Goal: Information Seeking & Learning: Compare options

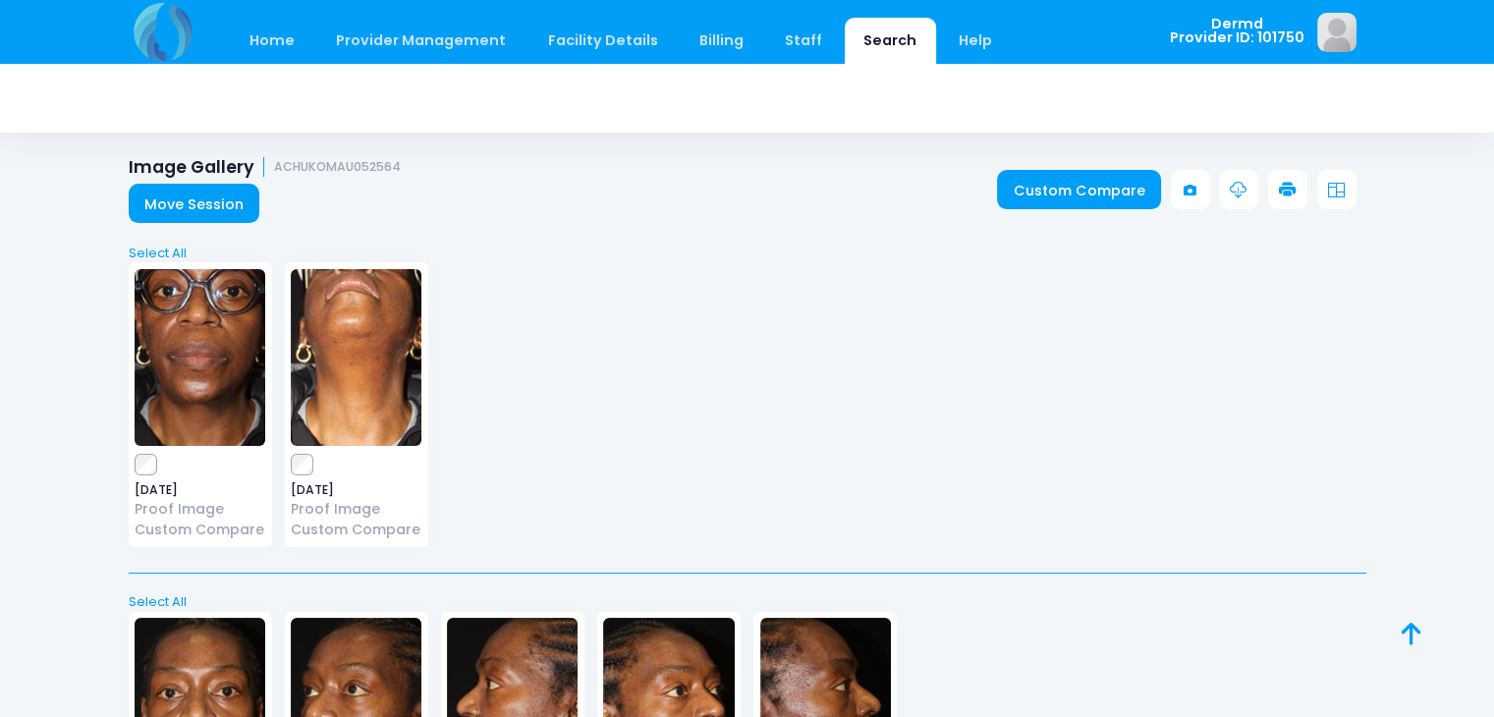
click at [864, 45] on link "Search" at bounding box center [890, 41] width 91 height 46
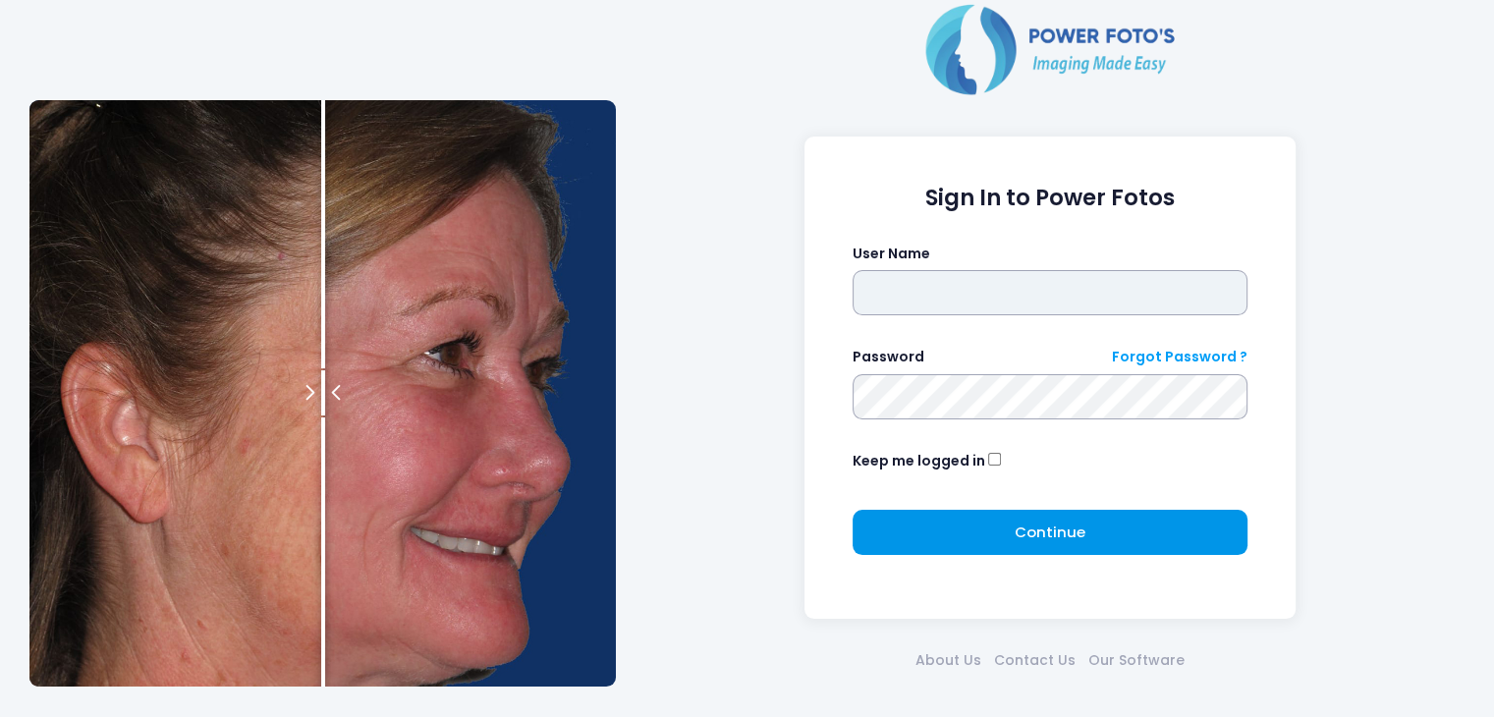
type input "*****"
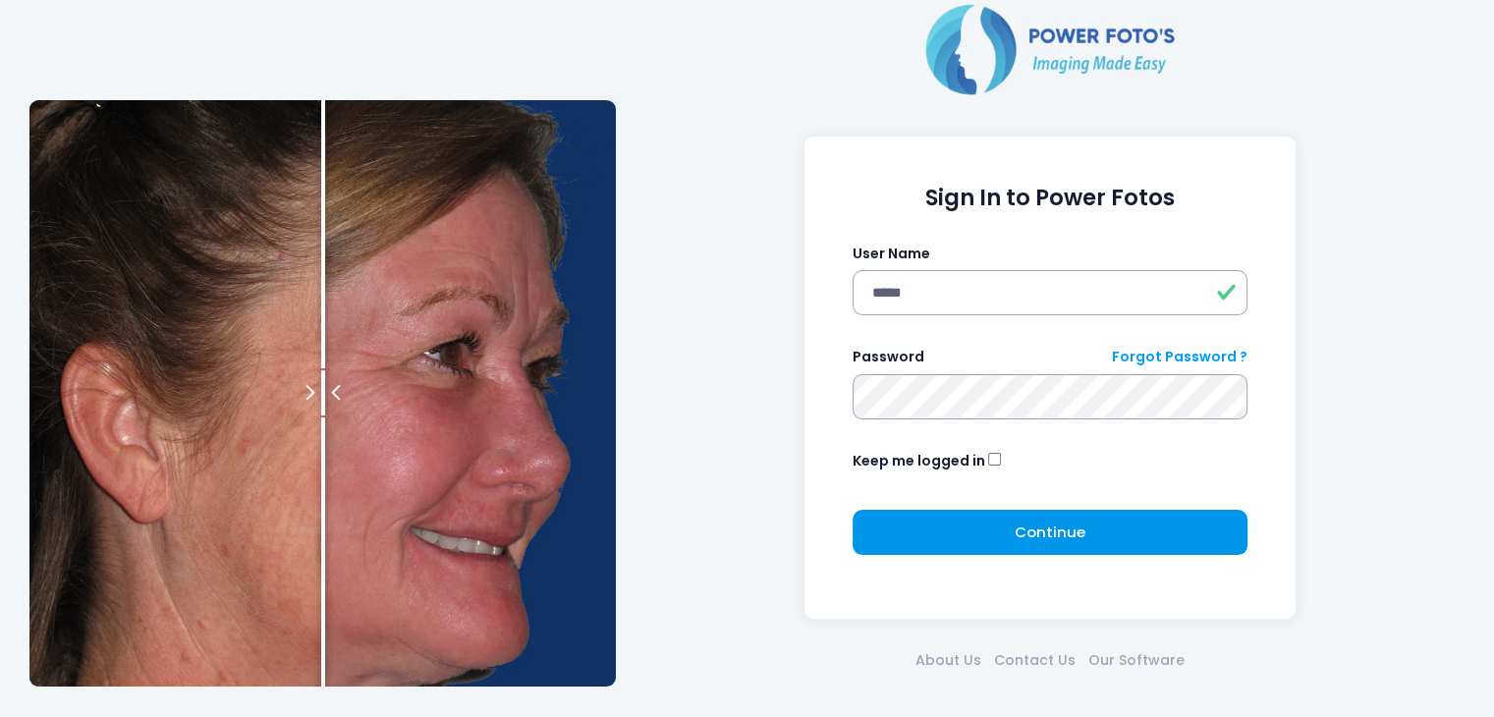
drag, startPoint x: 993, startPoint y: 531, endPoint x: 932, endPoint y: 542, distance: 61.9
click at [932, 542] on button "Continue Please wait..." at bounding box center [1051, 532] width 396 height 45
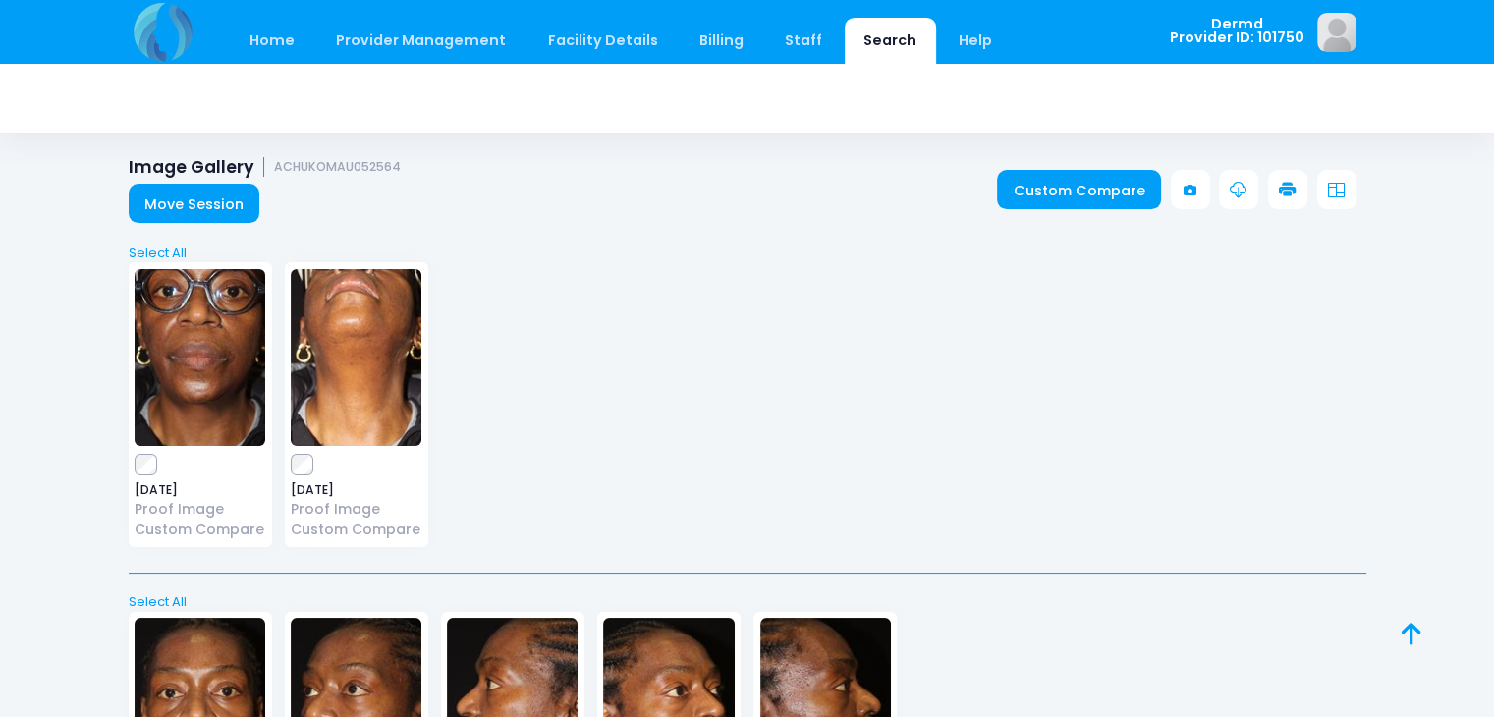
click at [845, 43] on link "Search" at bounding box center [890, 41] width 91 height 46
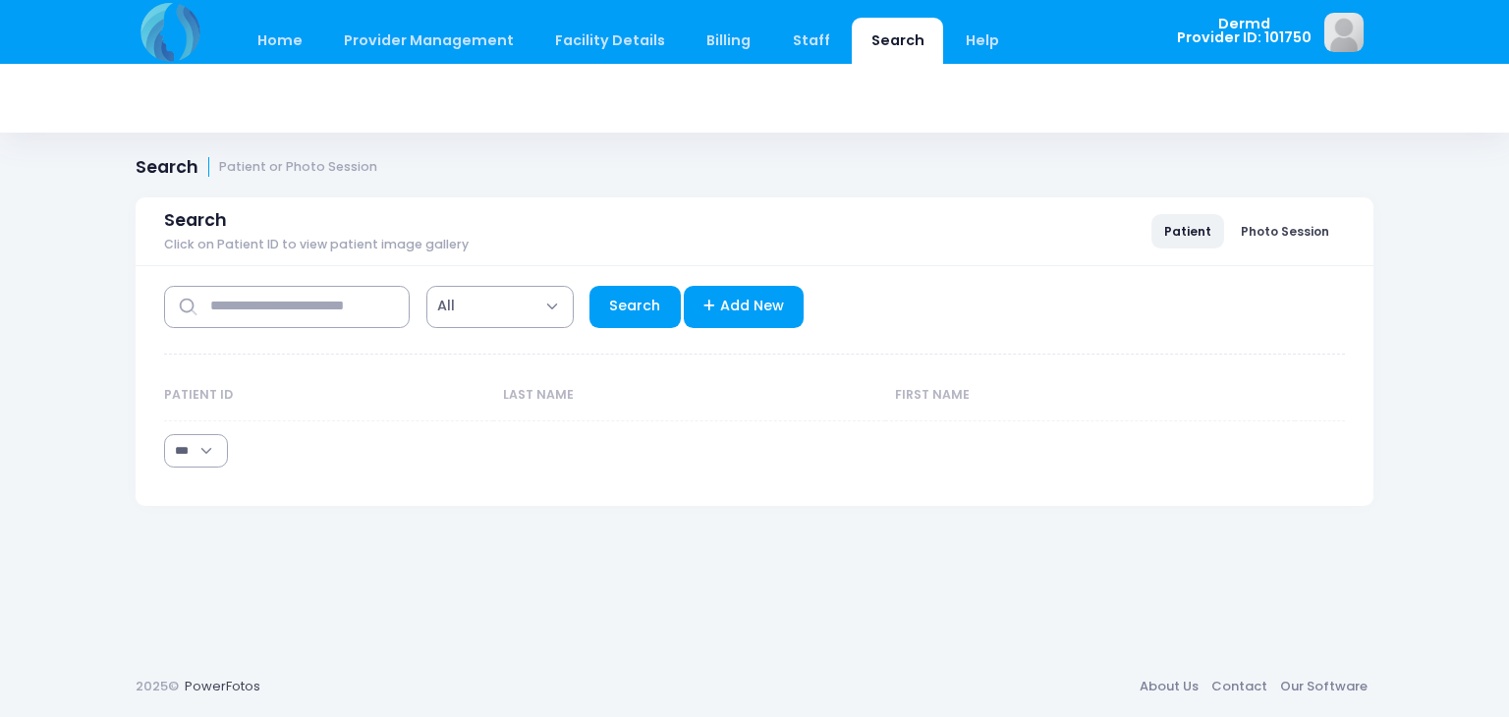
select select "***"
click at [314, 301] on input "text" at bounding box center [287, 307] width 246 height 42
type input "****"
click at [628, 299] on link "Search" at bounding box center [634, 307] width 91 height 42
select select "***"
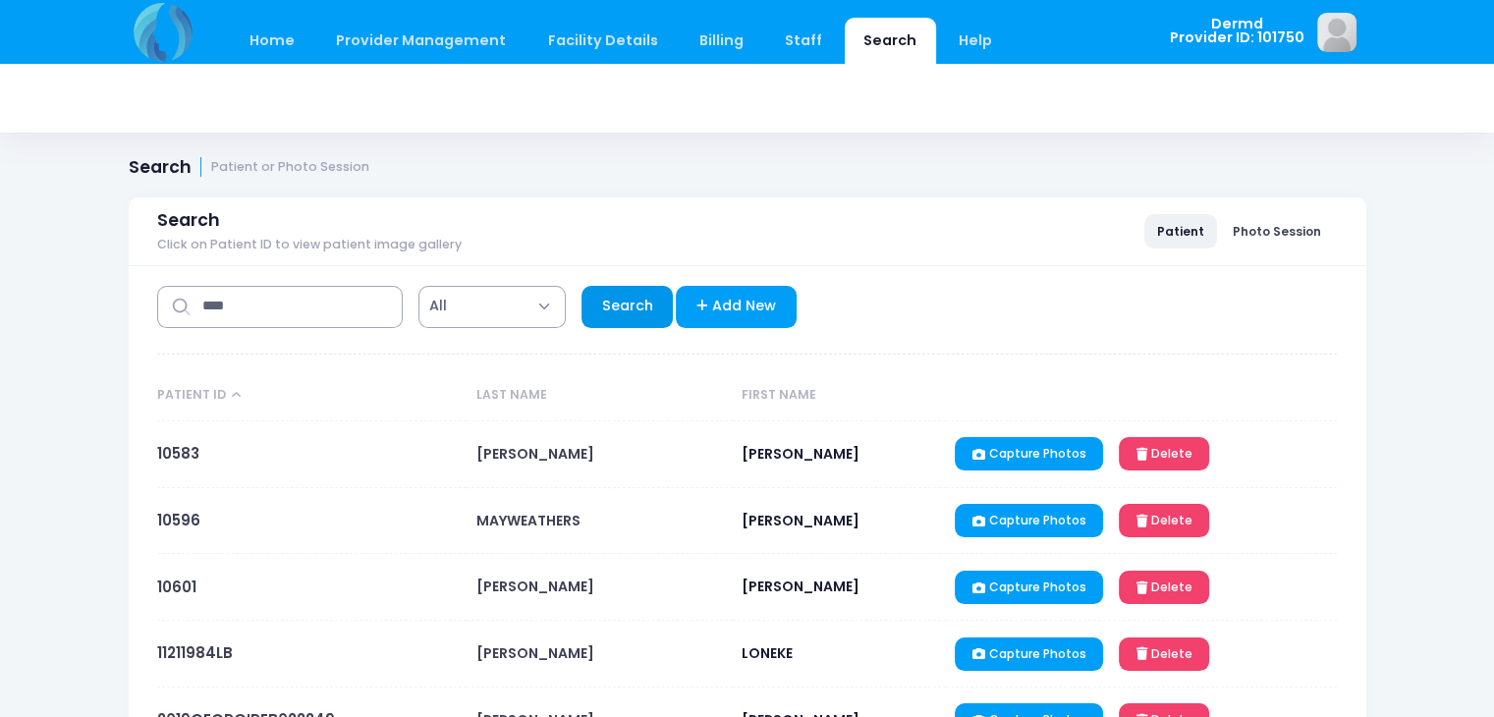
click at [620, 317] on link "Search" at bounding box center [627, 307] width 91 height 42
select select "***"
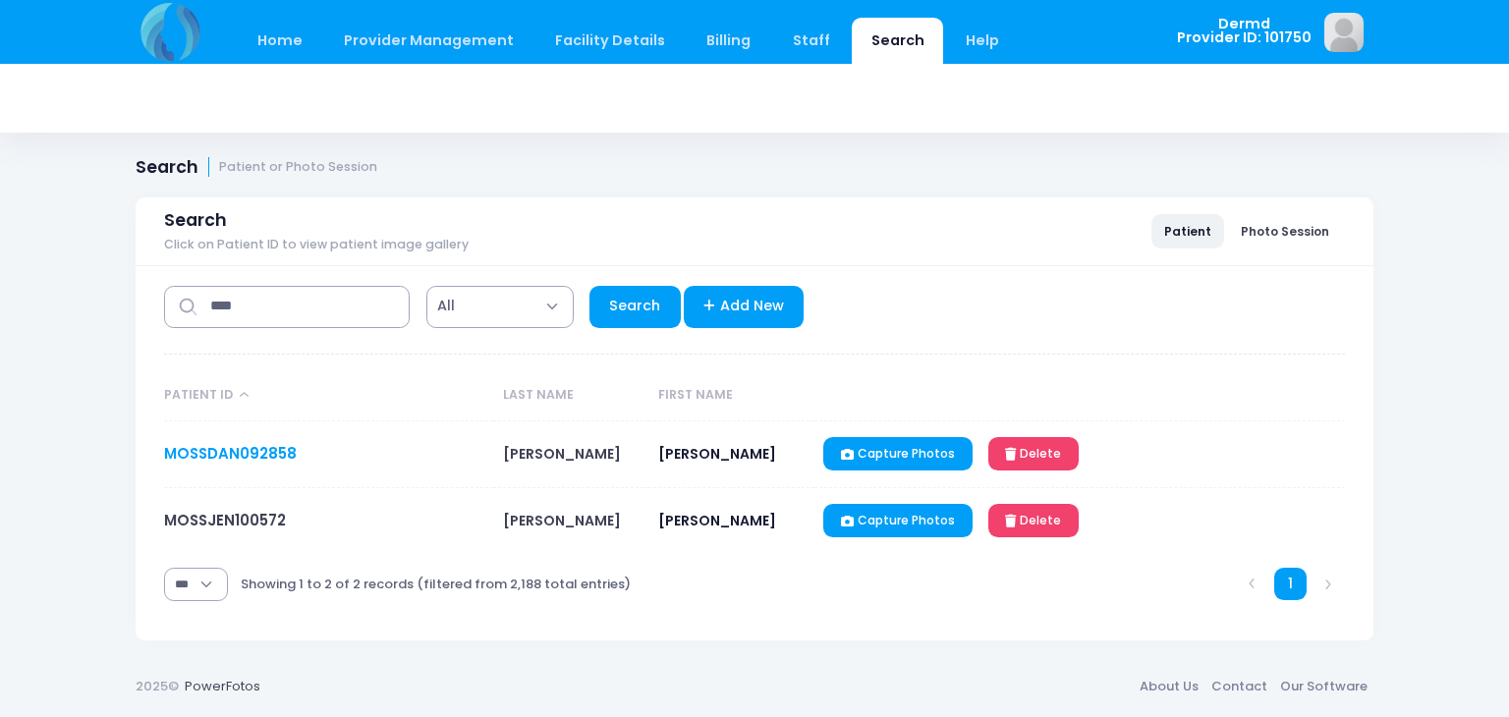
click at [259, 458] on link "MOSSDAN092858" at bounding box center [230, 453] width 133 height 21
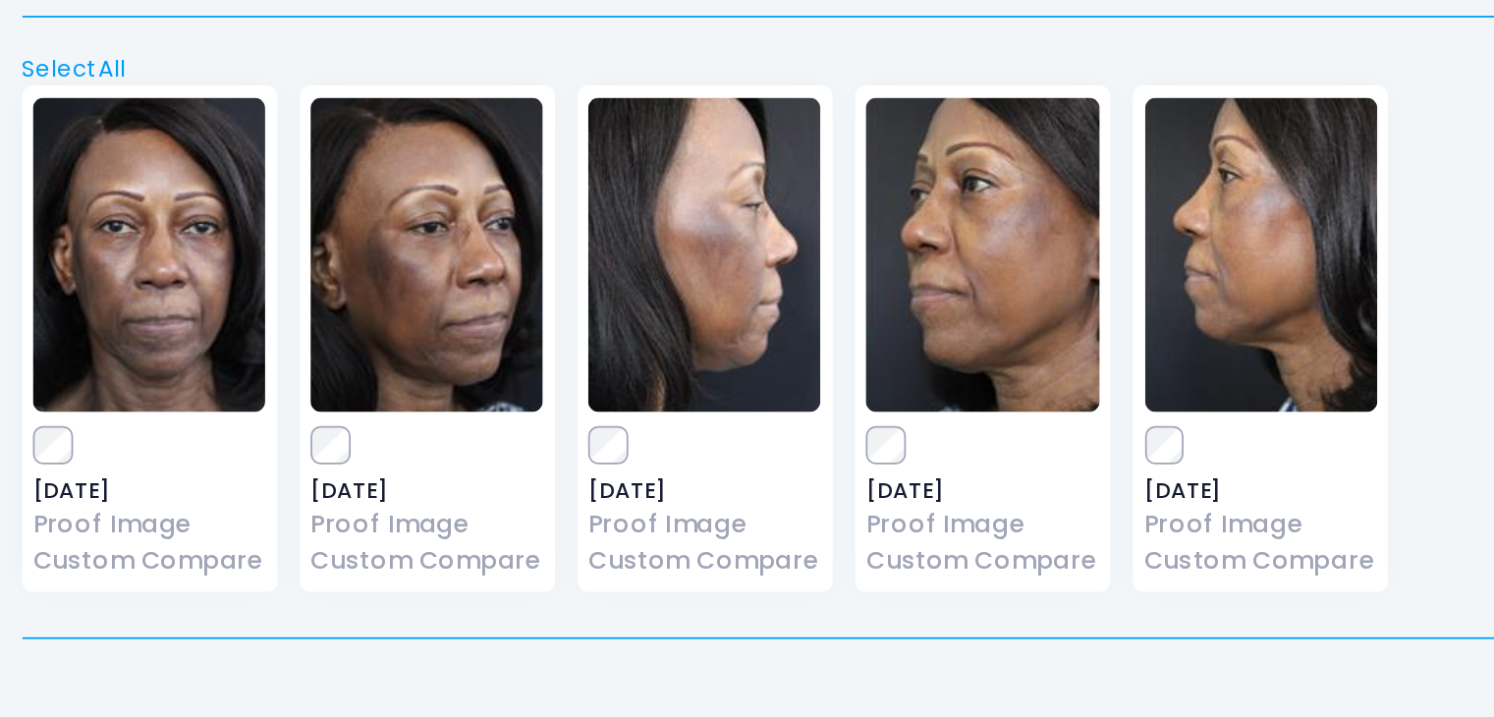
scroll to position [2031, 0]
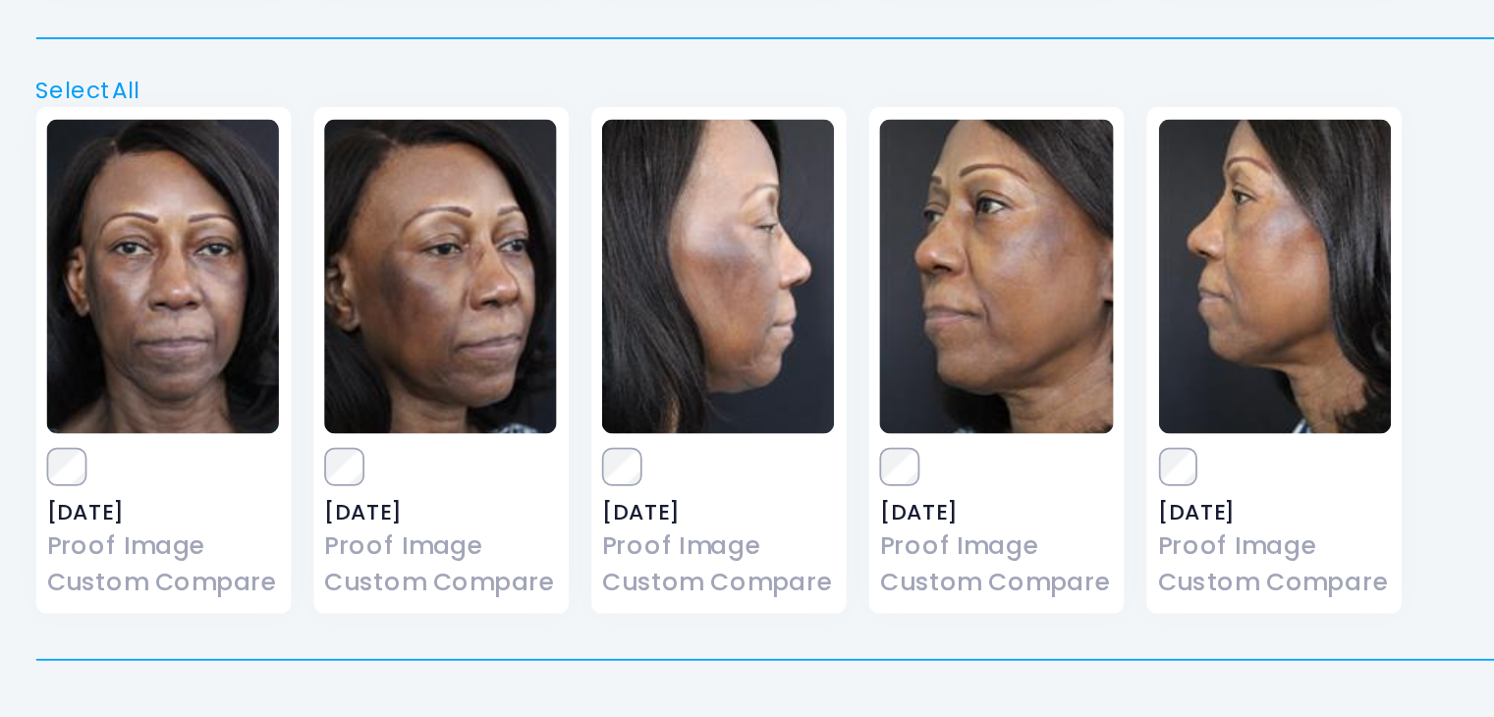
drag, startPoint x: 510, startPoint y: 209, endPoint x: 511, endPoint y: 476, distance: 266.2
click at [511, 476] on img at bounding box center [512, 421] width 131 height 177
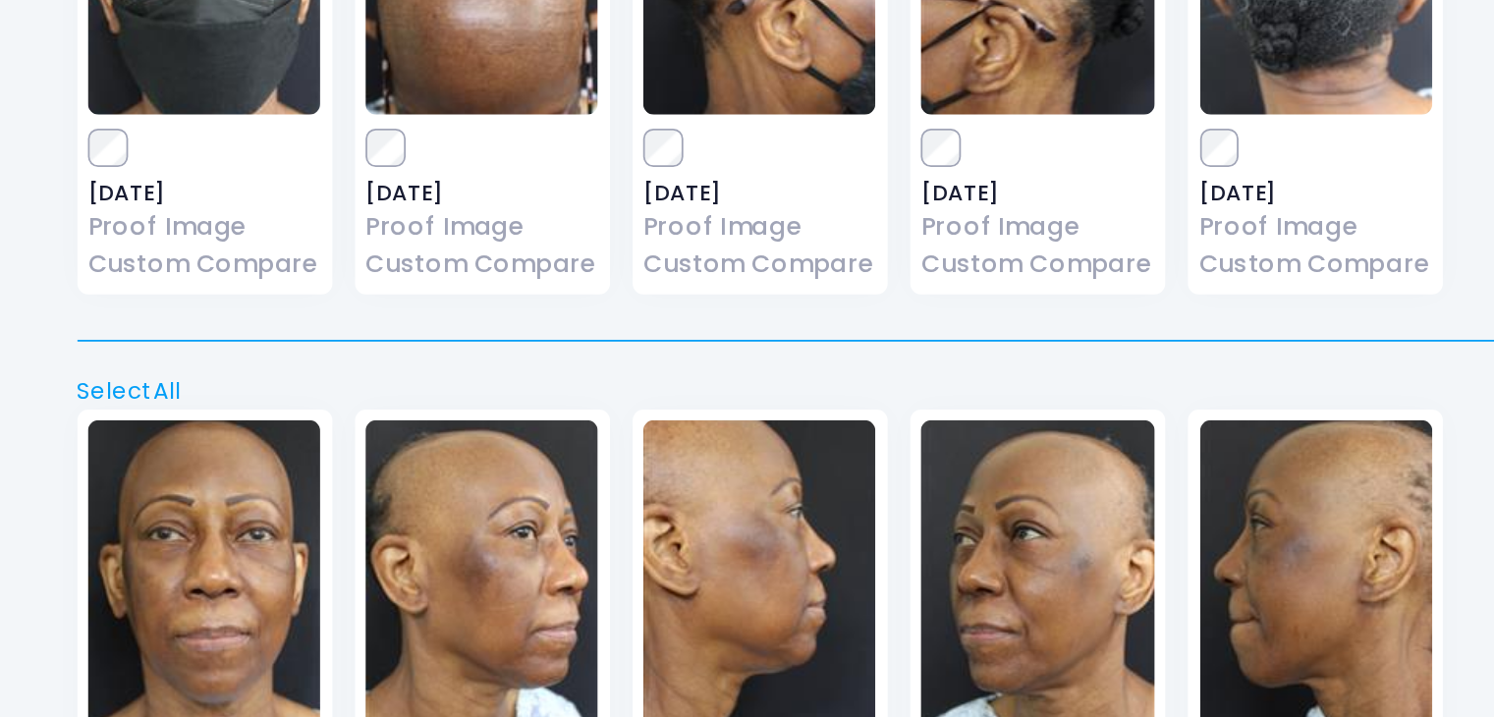
scroll to position [1521, 0]
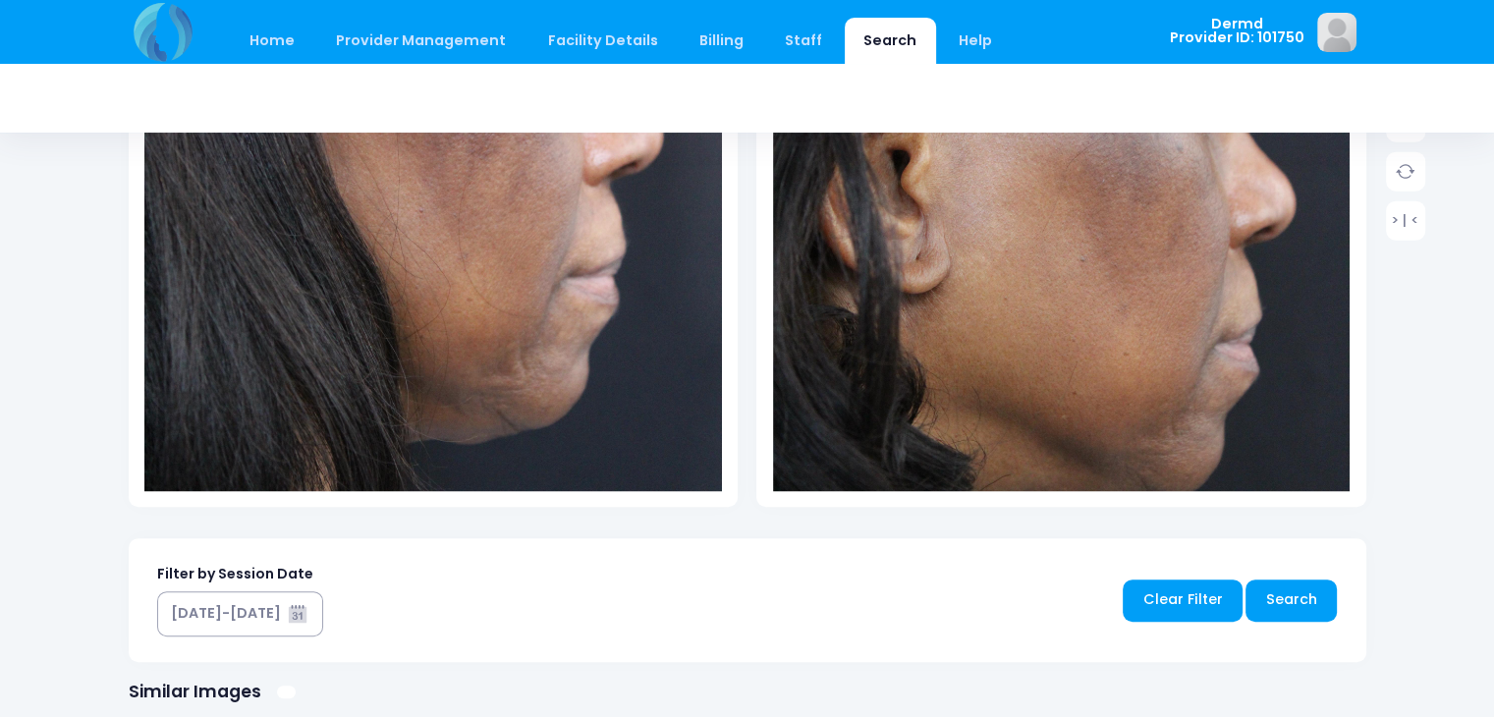
scroll to position [597, 0]
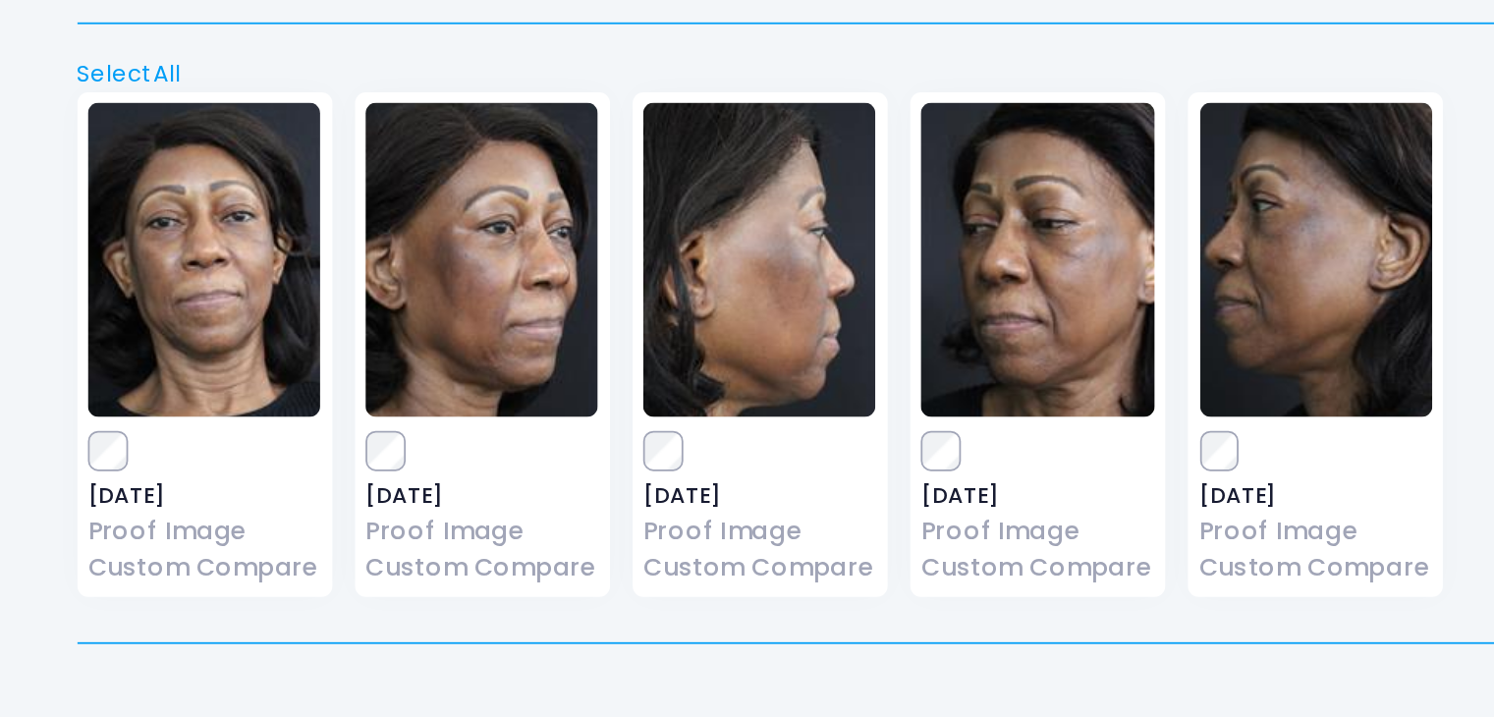
scroll to position [2372, 0]
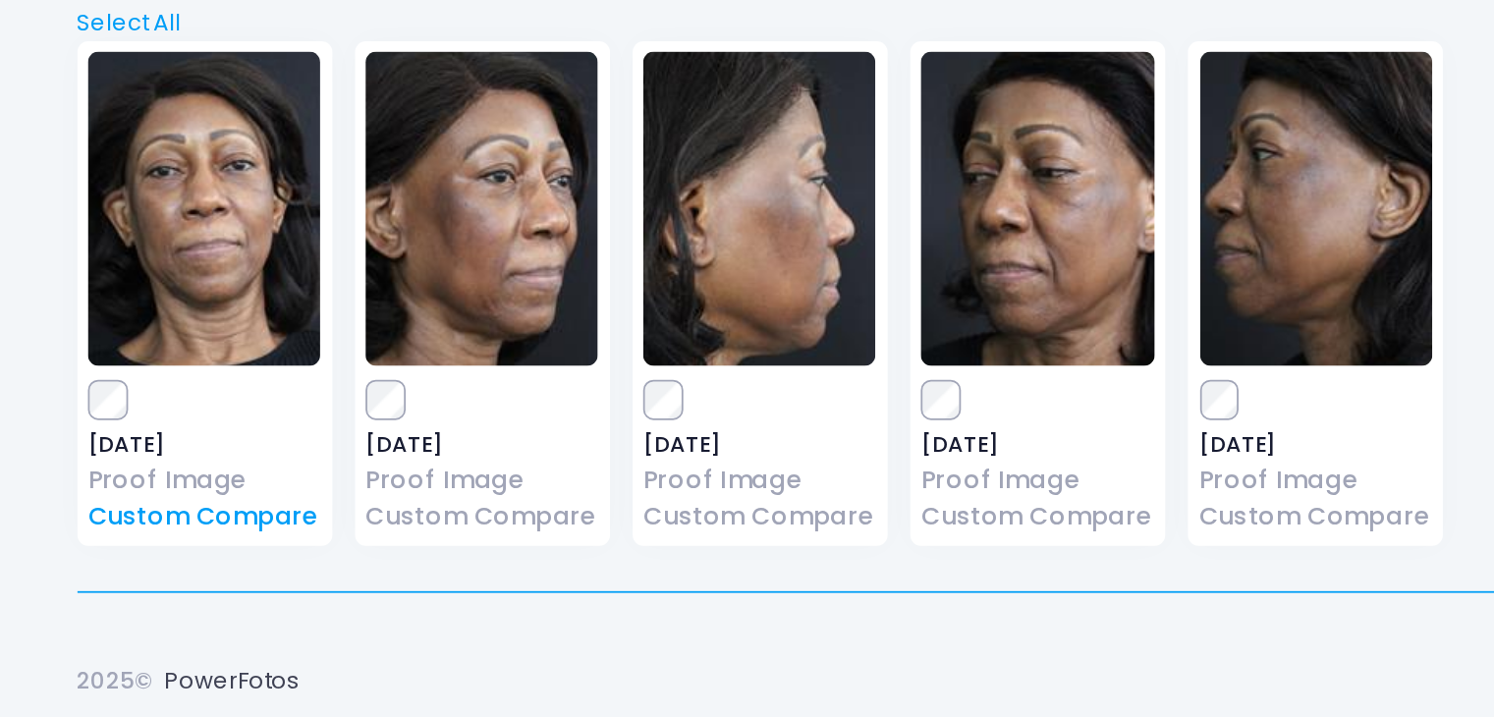
click at [194, 604] on link "Custom Compare" at bounding box center [200, 603] width 131 height 21
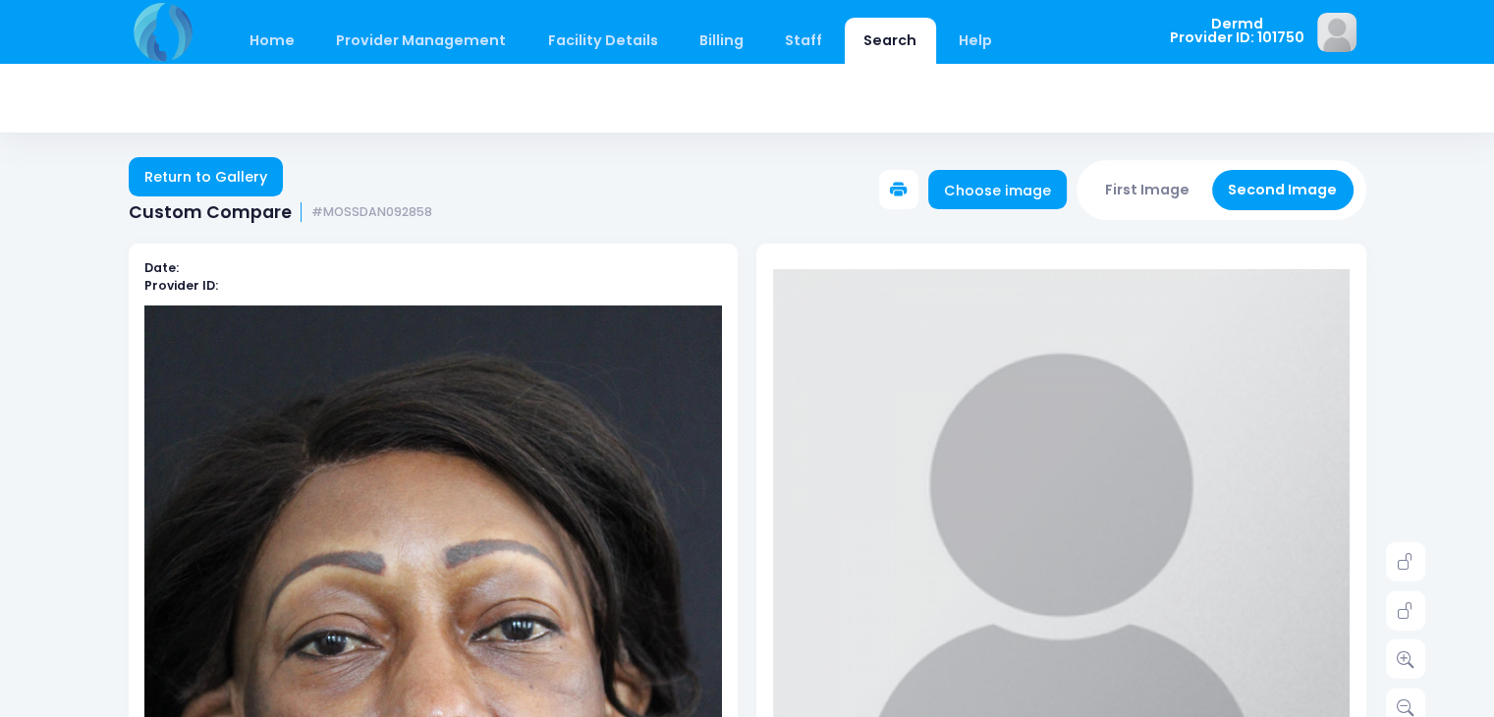
click at [1272, 183] on button "Second Image" at bounding box center [1282, 190] width 141 height 40
click at [1272, 182] on button "Second Image" at bounding box center [1282, 190] width 141 height 40
click at [1003, 187] on link "Choose image" at bounding box center [998, 189] width 140 height 39
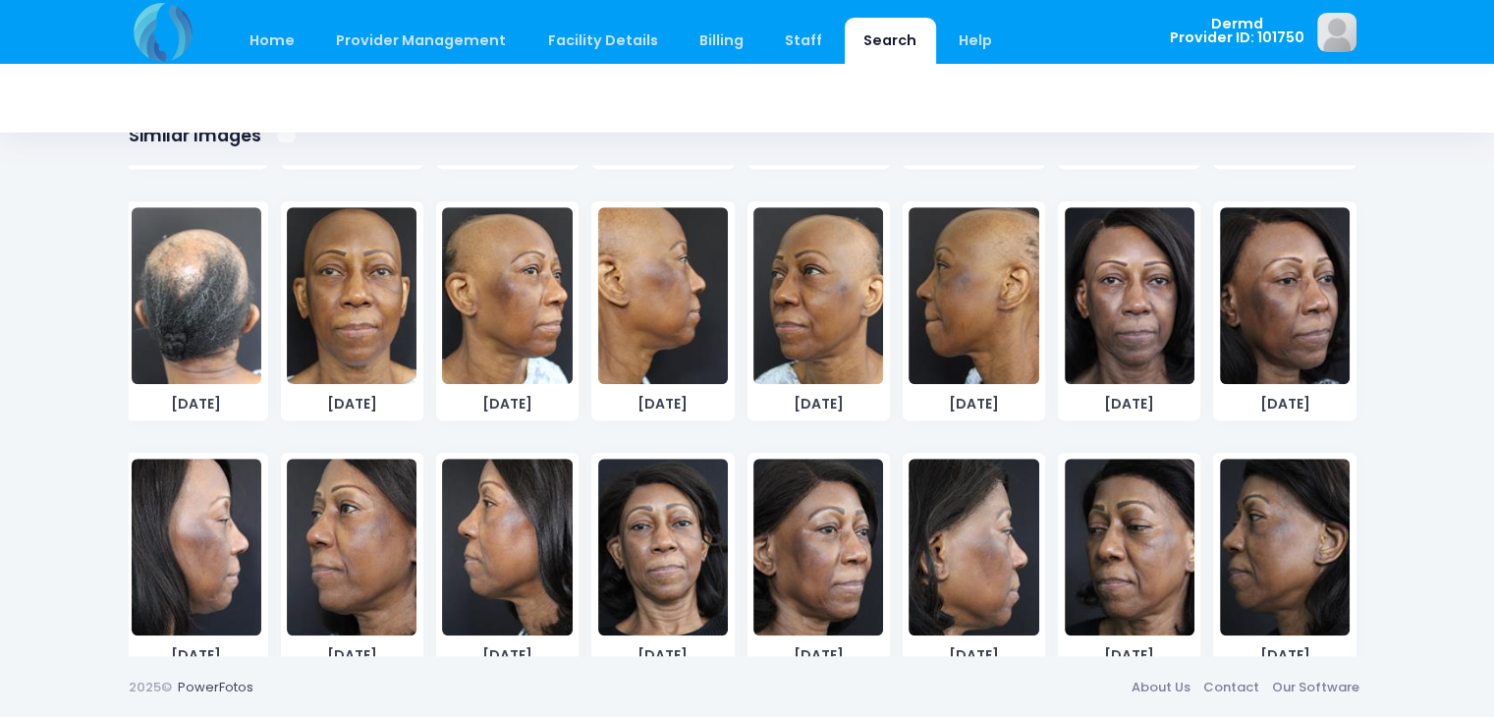
scroll to position [780, 0]
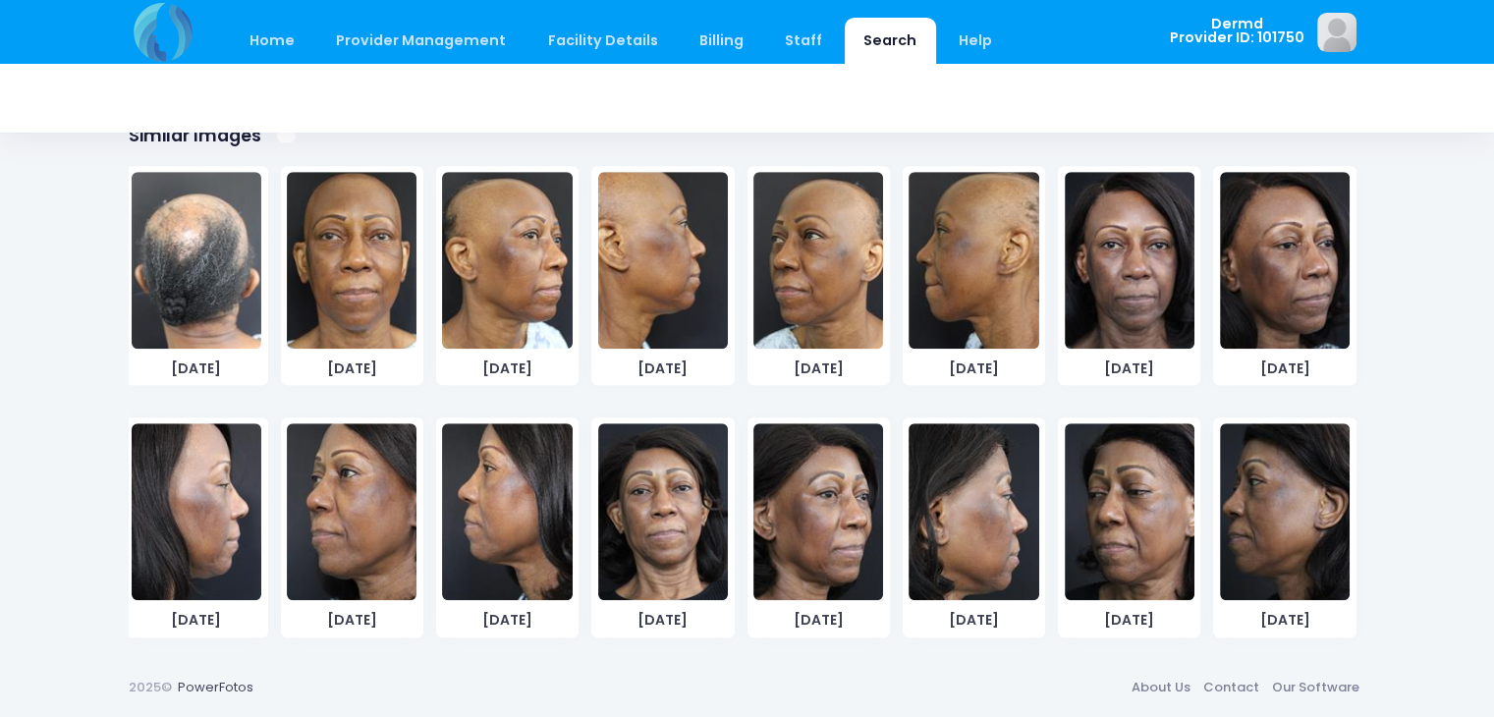
click at [1115, 263] on img at bounding box center [1130, 260] width 130 height 177
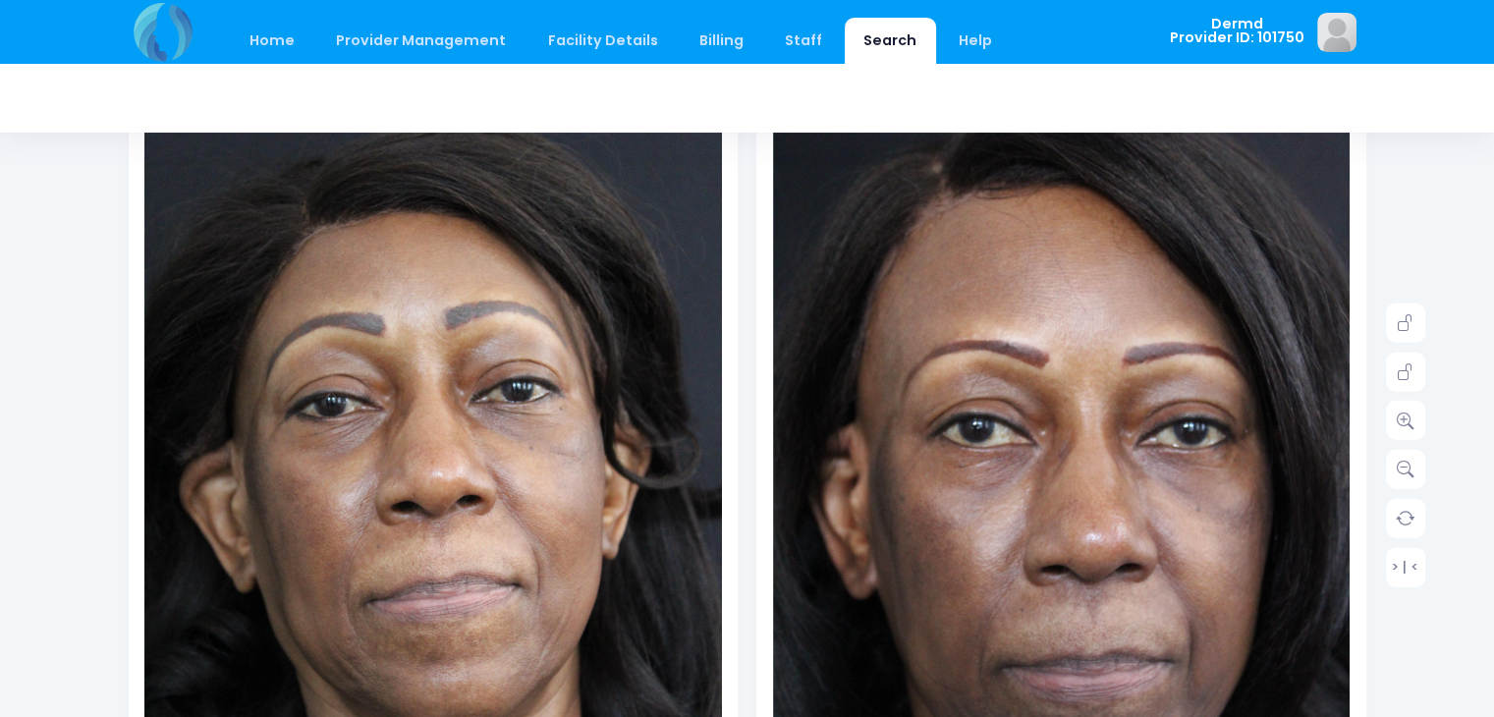
scroll to position [263, 0]
